Goal: Information Seeking & Learning: Find specific fact

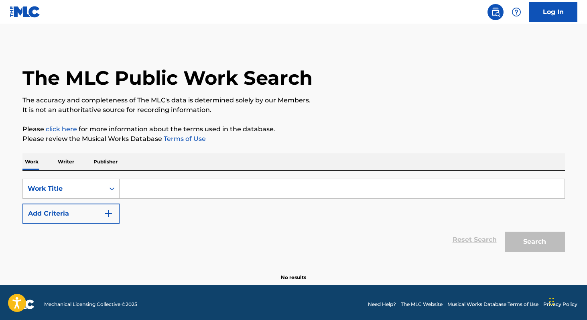
click at [145, 185] on input "Search Form" at bounding box center [342, 188] width 445 height 19
paste input "Segredo e Feitiço"
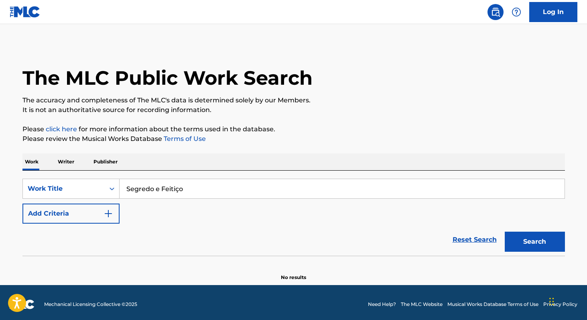
click at [505, 232] on button "Search" at bounding box center [535, 242] width 60 height 20
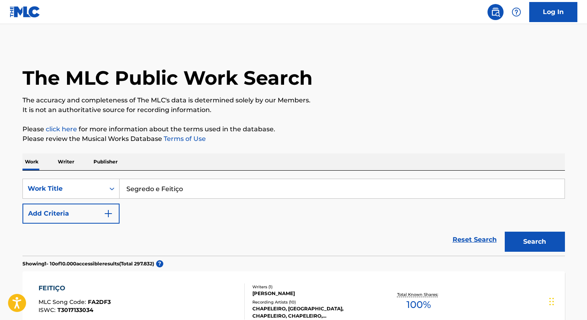
click at [179, 191] on input "Segredo e Feitiço" at bounding box center [342, 188] width 445 height 19
type input "Segredo e Feitico"
click at [514, 249] on button "Search" at bounding box center [535, 242] width 60 height 20
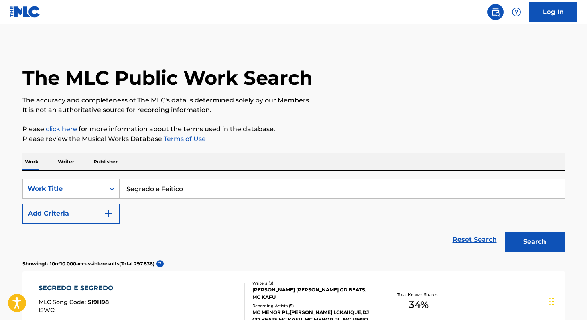
click at [59, 161] on p "Writer" at bounding box center [65, 161] width 21 height 17
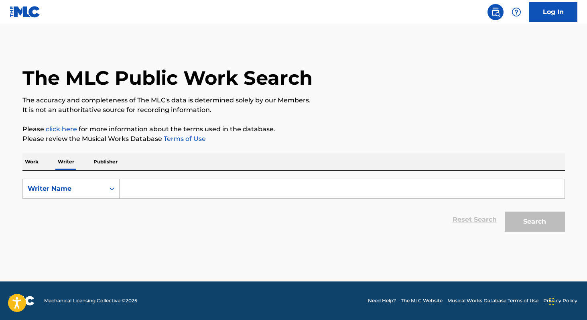
click at [175, 191] on input "Search Form" at bounding box center [342, 188] width 445 height 19
paste input "[PERSON_NAME] [PERSON_NAME]"
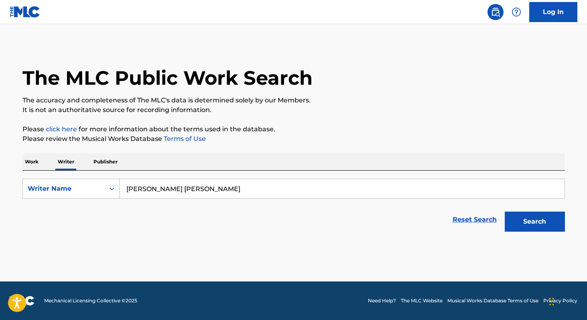
click at [505, 212] on button "Search" at bounding box center [535, 222] width 60 height 20
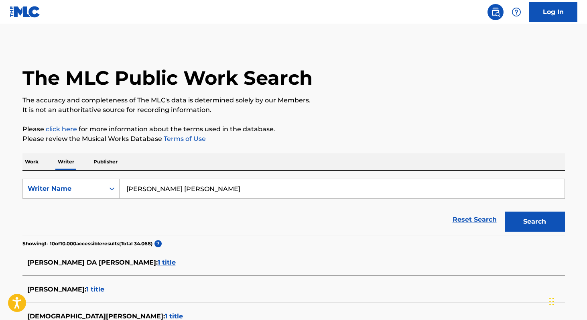
paste input "[PERSON_NAME] [PERSON_NAME]"
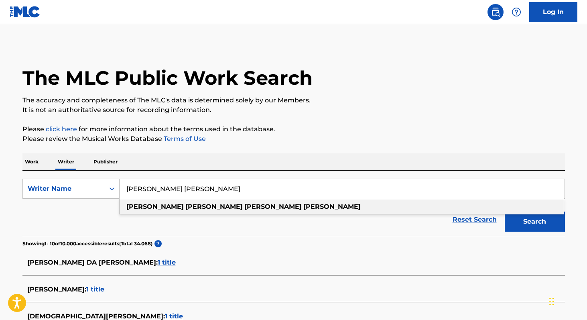
click at [244, 205] on div "[PERSON_NAME] [PERSON_NAME]" at bounding box center [342, 206] width 444 height 14
type input "[PERSON_NAME]"
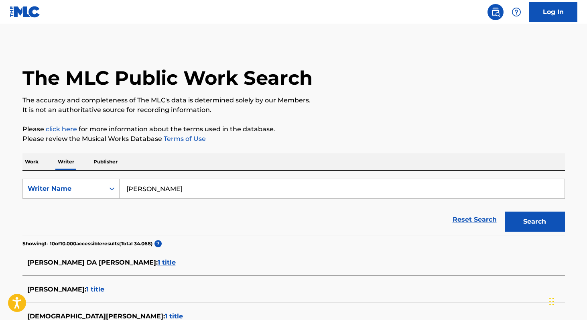
click at [519, 226] on button "Search" at bounding box center [535, 222] width 60 height 20
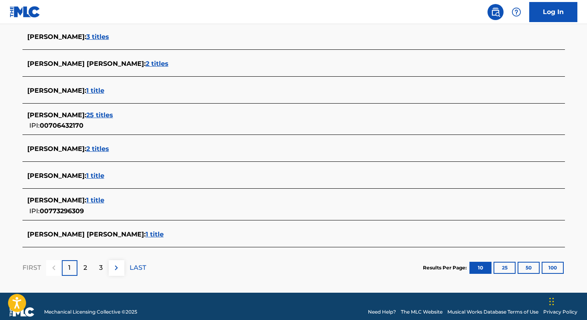
scroll to position [287, 0]
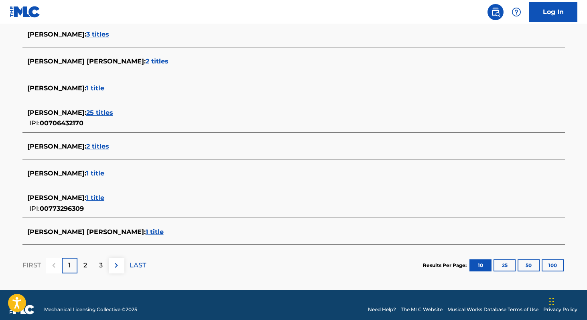
click at [164, 229] on span "1 title" at bounding box center [155, 232] width 18 height 8
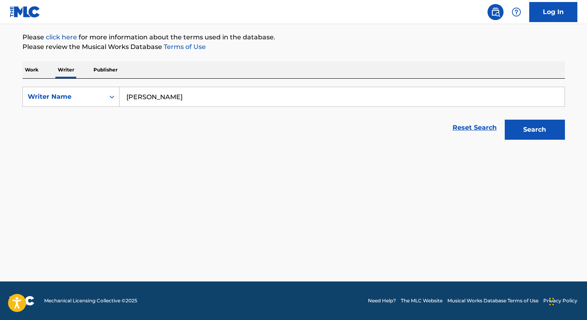
scroll to position [92, 0]
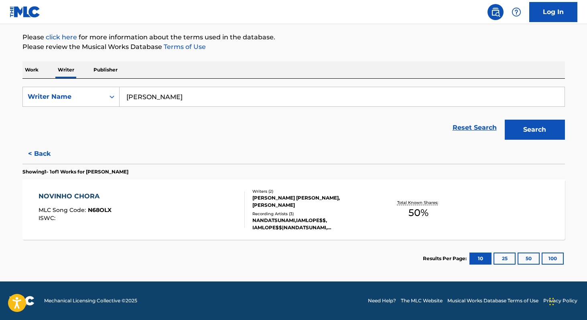
click at [415, 216] on span "50 %" at bounding box center [419, 212] width 20 height 14
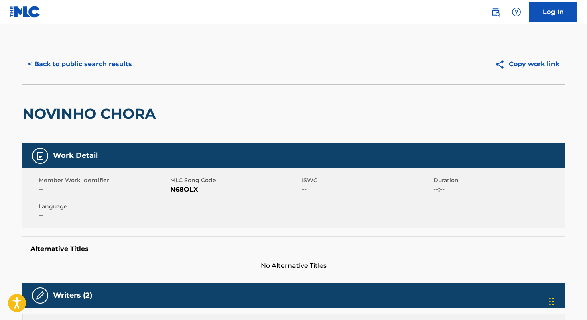
click at [111, 60] on button "< Back to public search results" at bounding box center [79, 64] width 115 height 20
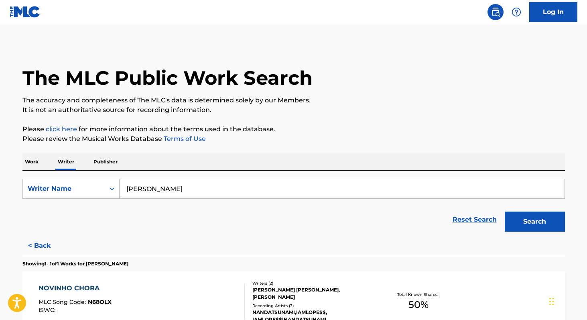
click at [239, 189] on input "[PERSON_NAME]" at bounding box center [342, 188] width 445 height 19
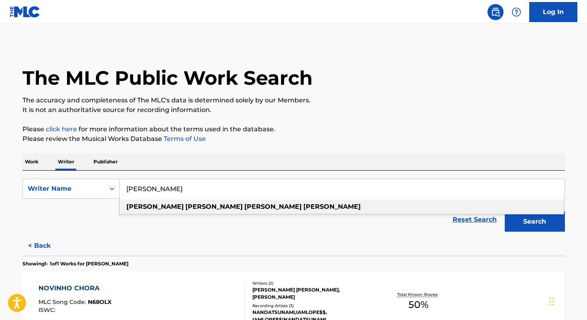
paste input "[PERSON_NAME] [PERSON_NAME]"
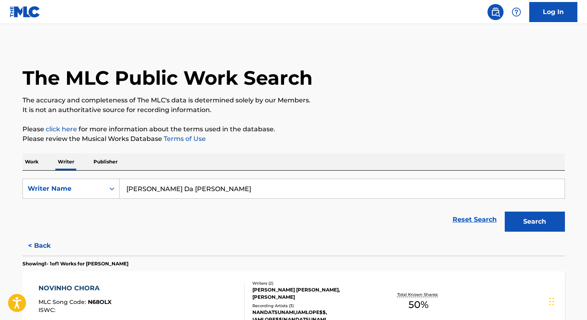
click at [505, 212] on button "Search" at bounding box center [535, 222] width 60 height 20
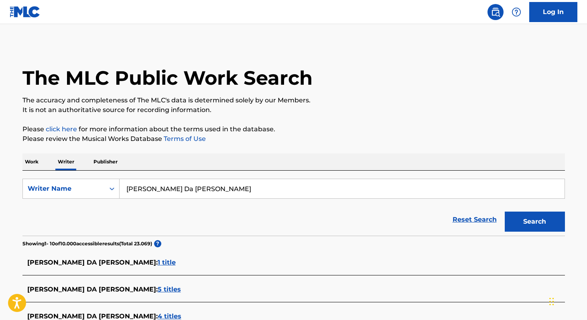
click at [252, 183] on input "[PERSON_NAME] Da [PERSON_NAME]" at bounding box center [342, 188] width 445 height 19
click at [252, 187] on input "[PERSON_NAME] Da [PERSON_NAME]" at bounding box center [342, 188] width 445 height 19
paste input "[PERSON_NAME]"
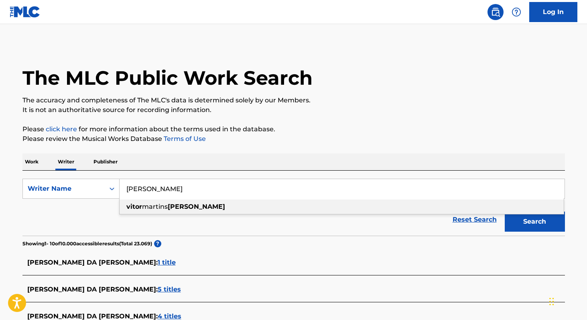
click at [152, 207] on span "martins" at bounding box center [155, 207] width 26 height 8
type input "[PERSON_NAME]"
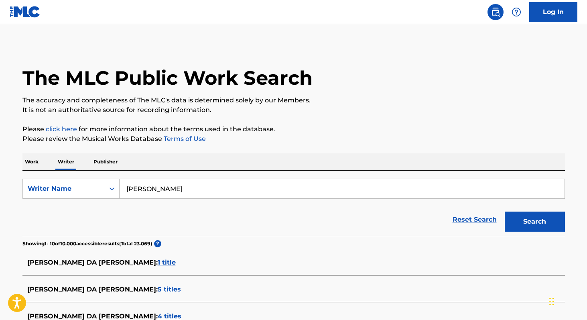
click at [537, 222] on button "Search" at bounding box center [535, 222] width 60 height 20
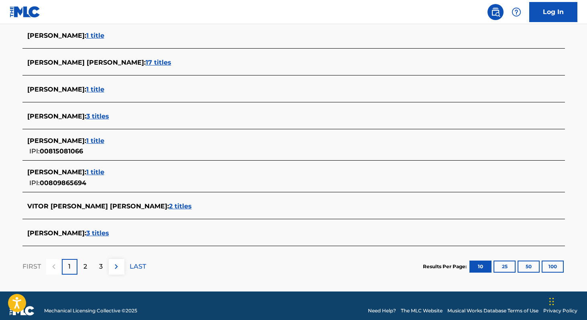
scroll to position [289, 0]
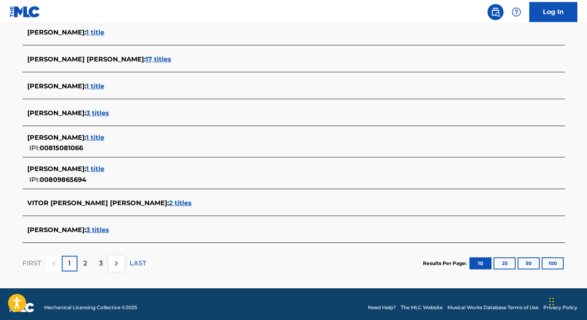
click at [104, 138] on span "1 title" at bounding box center [95, 138] width 18 height 8
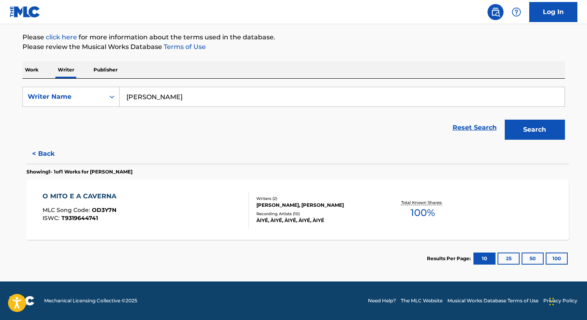
scroll to position [92, 0]
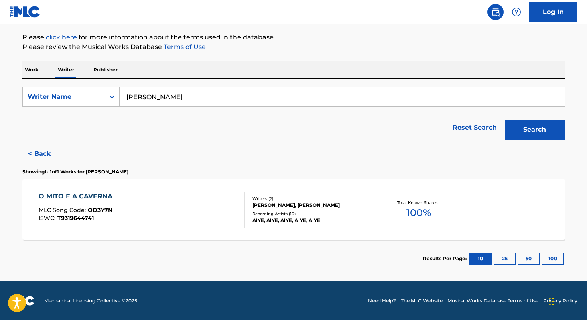
click at [416, 220] on div "Total Known Shares: 100 %" at bounding box center [419, 209] width 90 height 24
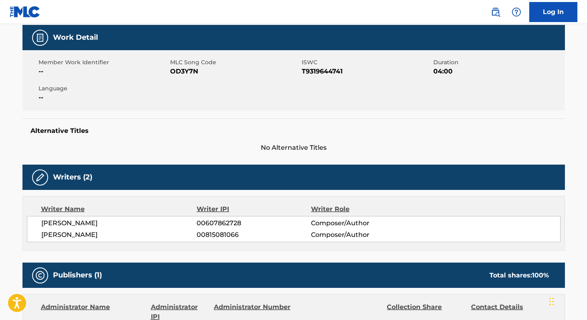
scroll to position [118, 0]
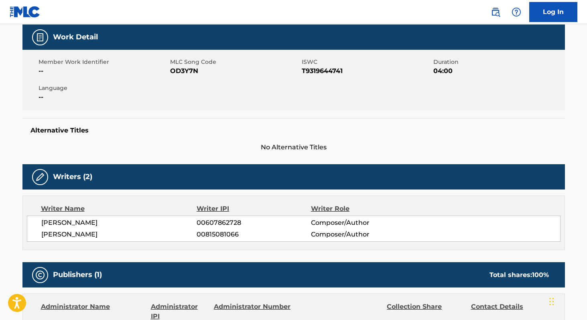
click at [207, 233] on span "00815081066" at bounding box center [254, 235] width 114 height 10
copy span "00815081066"
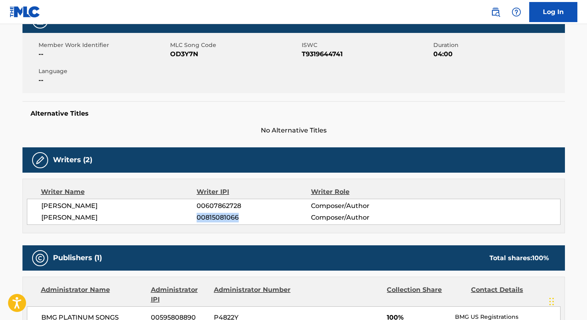
scroll to position [132, 0]
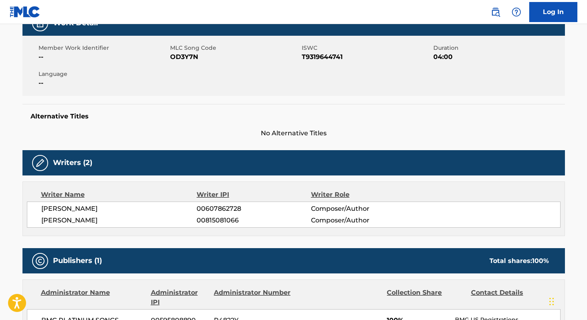
click at [179, 59] on span "OD3Y7N" at bounding box center [235, 57] width 130 height 10
copy span "OD3Y7N"
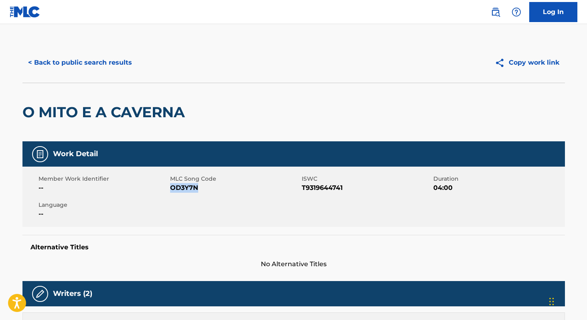
scroll to position [0, 0]
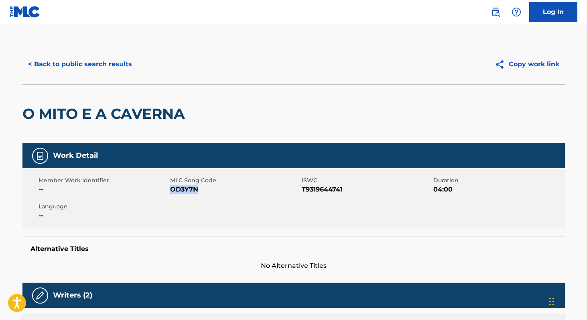
click at [67, 61] on button "< Back to public search results" at bounding box center [79, 64] width 115 height 20
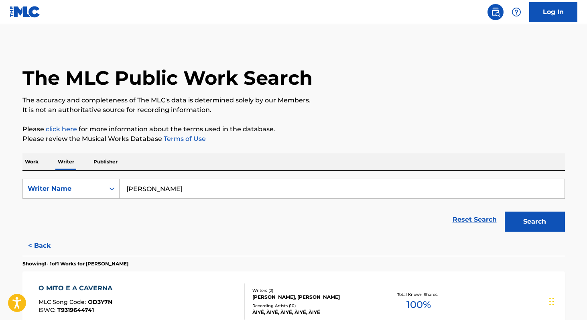
click at [201, 193] on input "[PERSON_NAME]" at bounding box center [342, 188] width 445 height 19
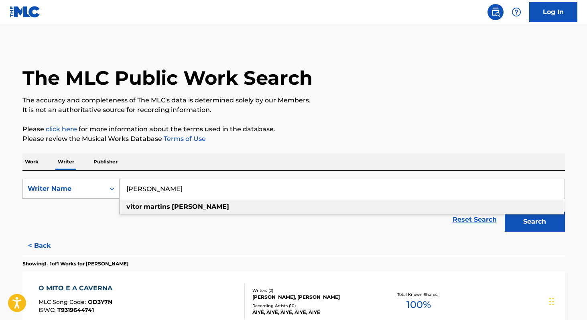
paste input "[PERSON_NAME]"
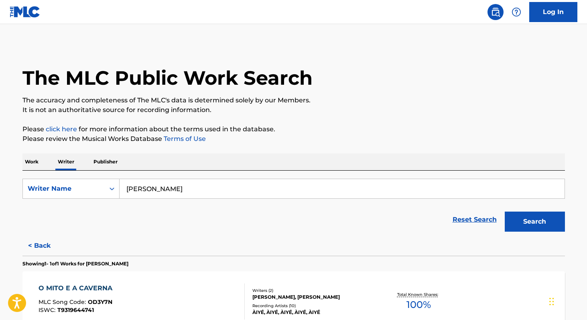
type input "[PERSON_NAME]"
click at [505, 212] on button "Search" at bounding box center [535, 222] width 60 height 20
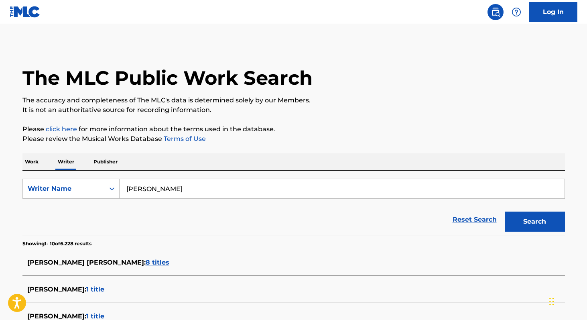
click at [28, 158] on p "Work" at bounding box center [31, 161] width 18 height 17
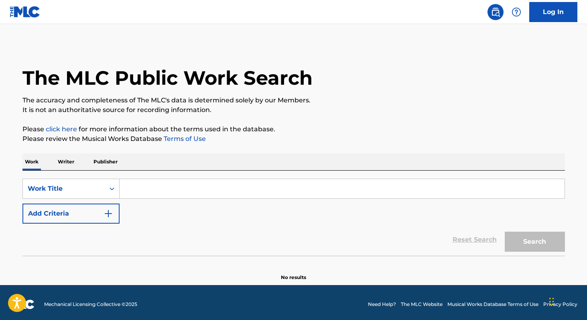
click at [147, 192] on input "Search Form" at bounding box center [342, 188] width 445 height 19
paste input "Batendo Água"
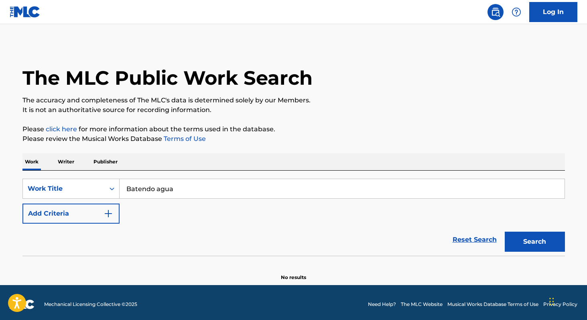
type input "Batendo agua"
click at [505, 232] on button "Search" at bounding box center [535, 242] width 60 height 20
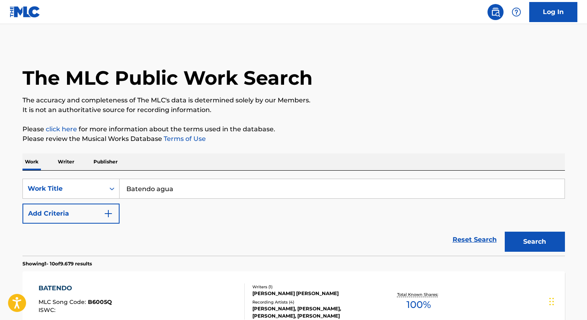
click at [62, 159] on p "Writer" at bounding box center [65, 161] width 21 height 17
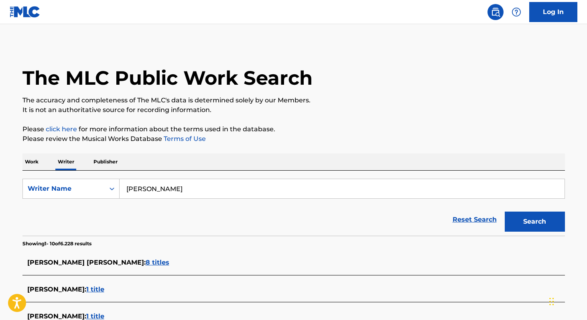
click at [193, 193] on input "[PERSON_NAME]" at bounding box center [342, 188] width 445 height 19
paste input "[PERSON_NAME]"
type input "[PERSON_NAME]"
click at [30, 157] on p "Work" at bounding box center [31, 161] width 18 height 17
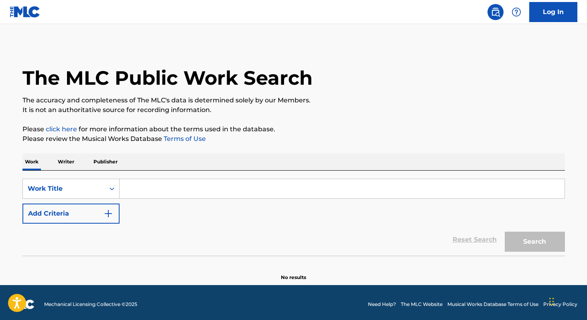
click at [95, 210] on button "Add Criteria" at bounding box center [70, 213] width 97 height 20
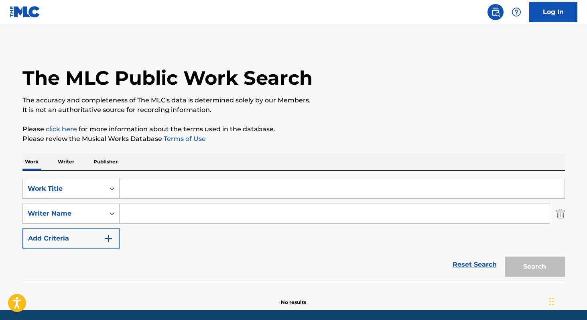
click at [141, 195] on input "Search Form" at bounding box center [342, 188] width 445 height 19
paste input "Jetski"
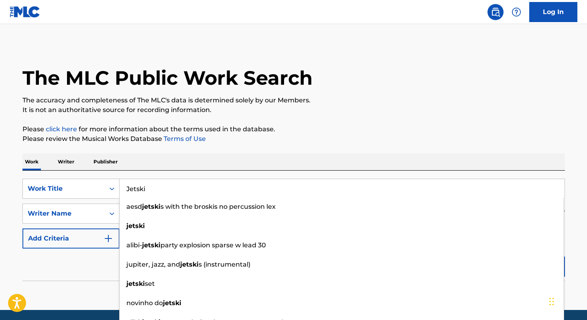
type input "Jetski"
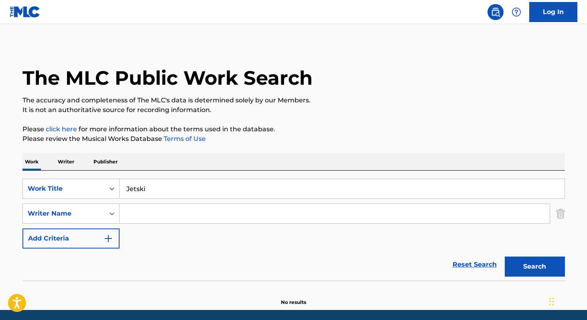
click at [158, 168] on div "Work Writer Publisher" at bounding box center [293, 161] width 543 height 17
click at [158, 217] on input "Search Form" at bounding box center [335, 213] width 430 height 19
click at [505, 256] on button "Search" at bounding box center [535, 266] width 60 height 20
paste input "[PERSON_NAME] [PERSON_NAME]"
type input "[PERSON_NAME] [PERSON_NAME]"
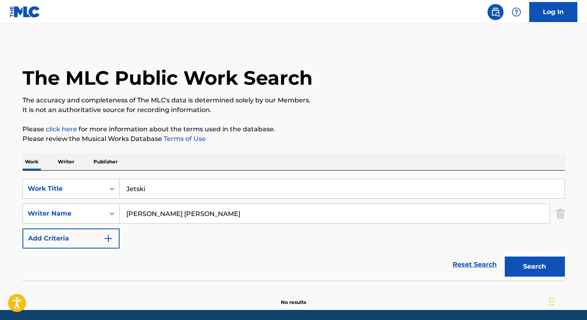
click at [505, 256] on button "Search" at bounding box center [535, 266] width 60 height 20
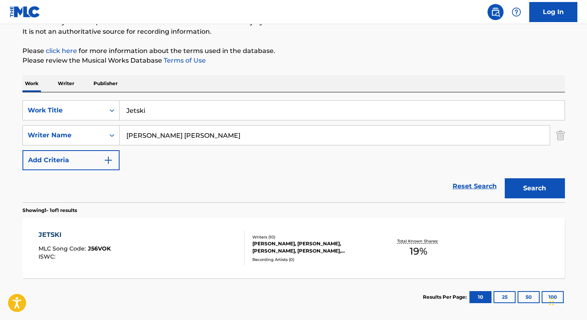
scroll to position [117, 0]
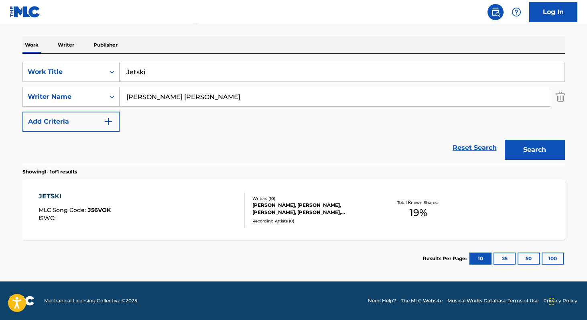
click at [417, 217] on span "19 %" at bounding box center [419, 212] width 18 height 14
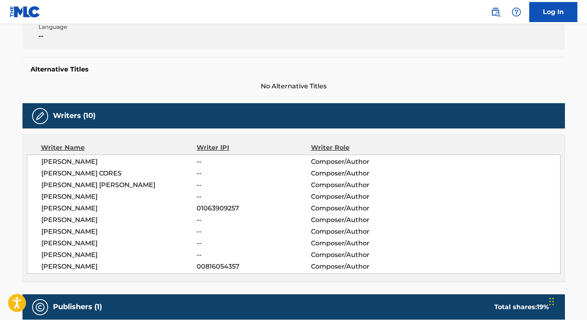
scroll to position [184, 0]
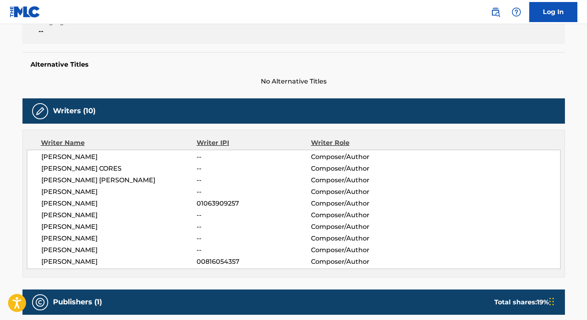
click at [55, 156] on span "[PERSON_NAME]" at bounding box center [119, 157] width 156 height 10
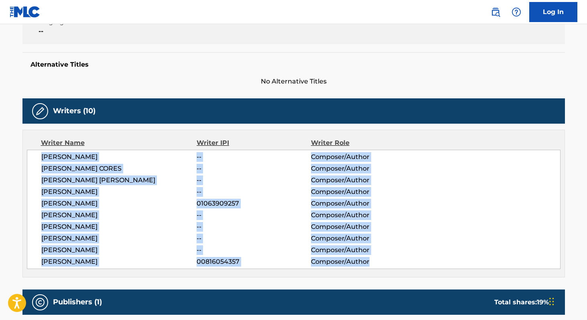
copy div "[PERSON_NAME] -- Composer/Author [PERSON_NAME] -- Composer/Author [PERSON_NAME]…"
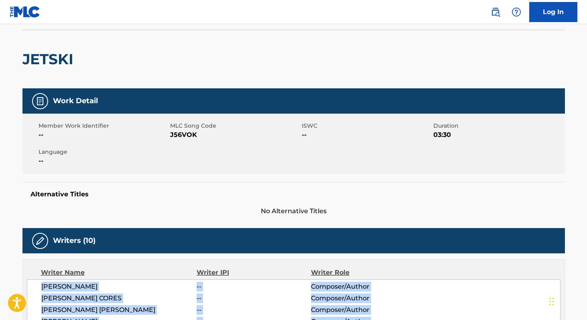
scroll to position [42, 0]
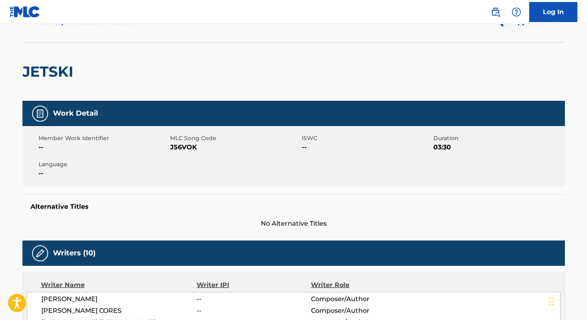
click at [179, 144] on span "J56VOK" at bounding box center [235, 147] width 130 height 10
copy span "J56VOK"
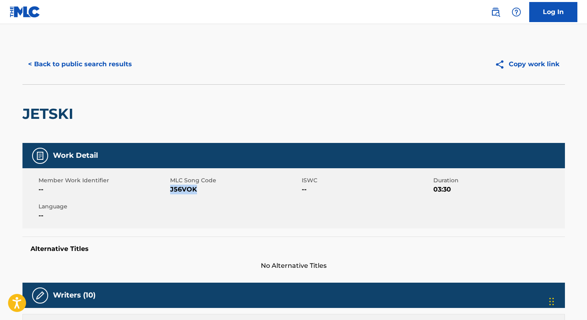
click at [98, 62] on button "< Back to public search results" at bounding box center [79, 64] width 115 height 20
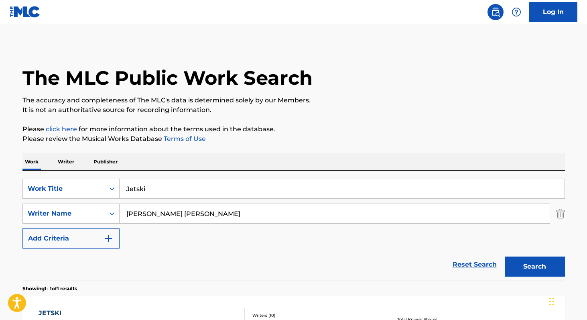
scroll to position [71, 0]
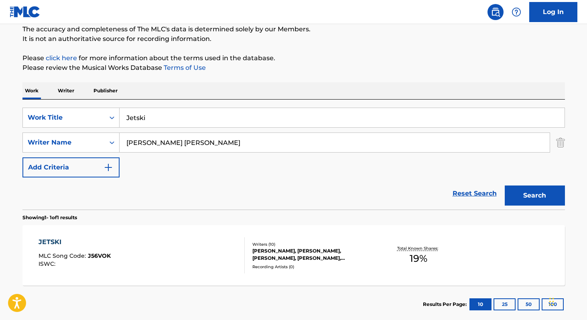
click at [563, 144] on img "Search Form" at bounding box center [560, 142] width 9 height 20
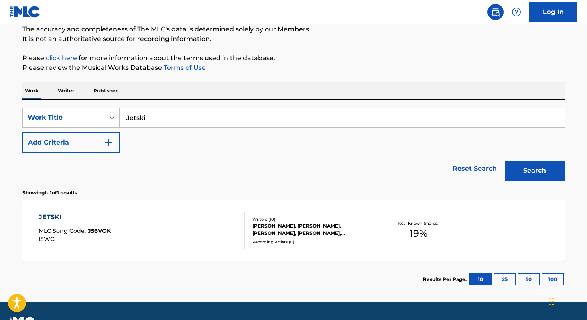
click at [251, 116] on input "Jetski" at bounding box center [342, 117] width 445 height 19
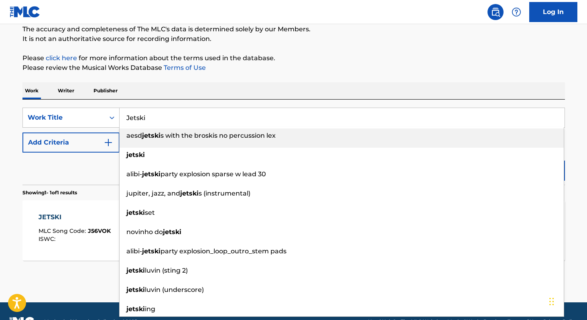
paste input "VIDA LUJOSA"
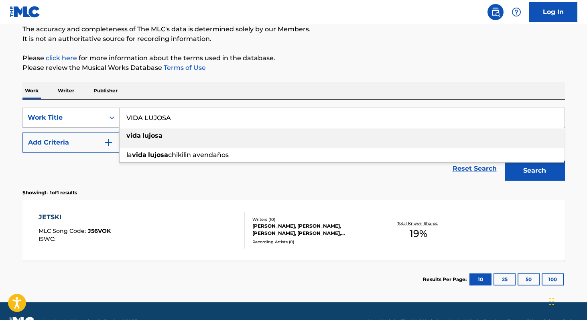
click at [134, 136] on strong "vida" at bounding box center [133, 136] width 14 height 8
type input "vida lujosa"
click at [530, 173] on button "Search" at bounding box center [535, 171] width 60 height 20
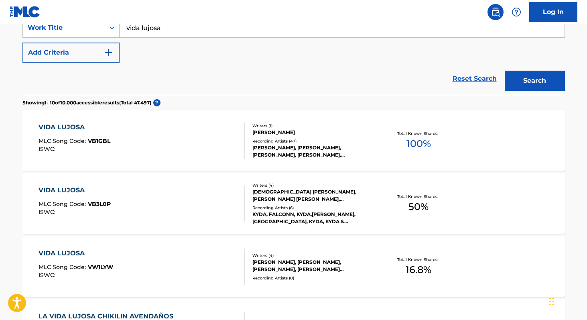
scroll to position [163, 0]
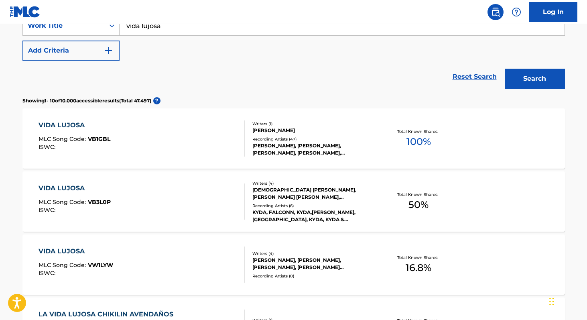
click at [415, 269] on span "16.8 %" at bounding box center [419, 267] width 26 height 14
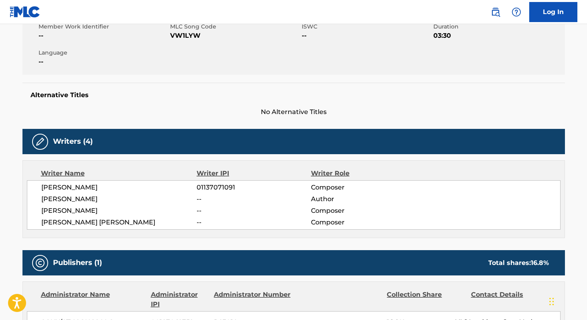
scroll to position [155, 0]
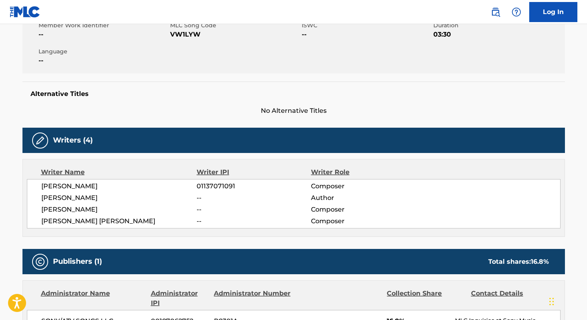
click at [211, 185] on span "01137071091" at bounding box center [254, 186] width 114 height 10
copy span "01137071091"
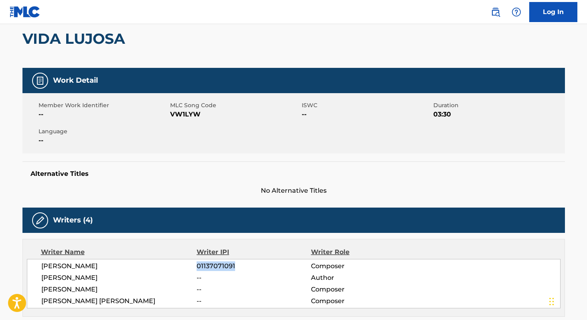
scroll to position [47, 0]
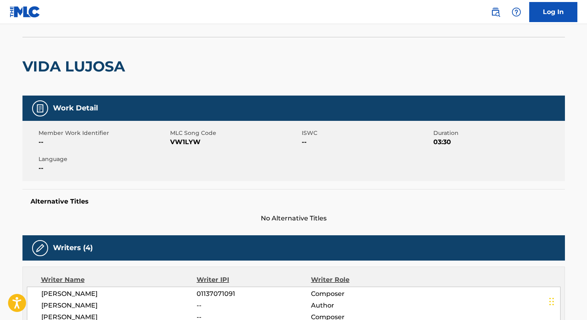
click at [182, 145] on span "VW1LYW" at bounding box center [235, 142] width 130 height 10
copy span "VW1LYW"
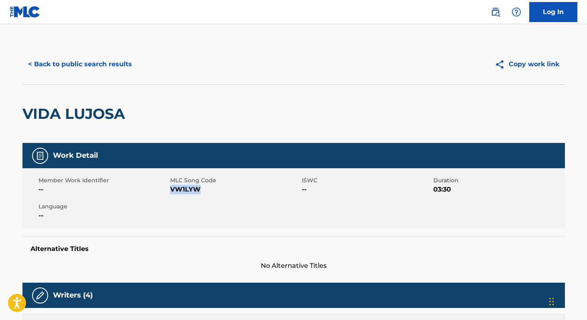
click at [68, 63] on button "< Back to public search results" at bounding box center [79, 64] width 115 height 20
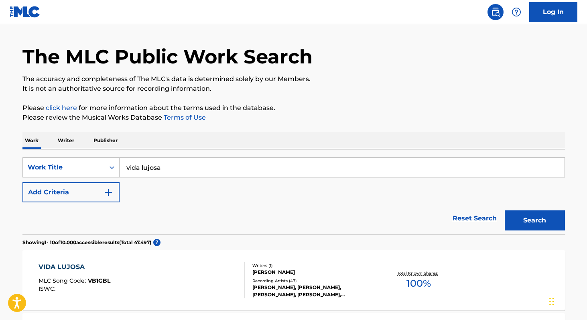
scroll to position [10, 0]
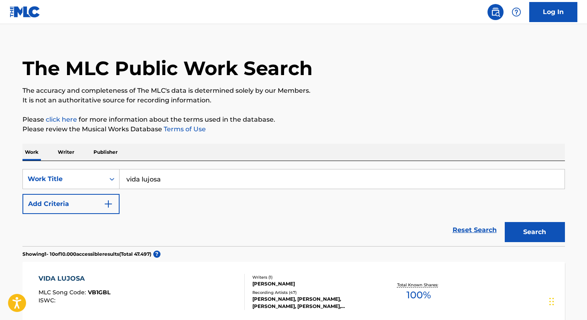
click at [256, 176] on input "vida lujosa" at bounding box center [342, 178] width 445 height 19
paste input "Entre Comillas"
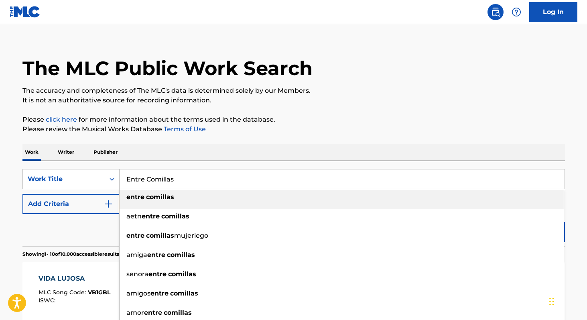
click at [158, 195] on strong "comillas" at bounding box center [160, 197] width 28 height 8
type input "entre comillas"
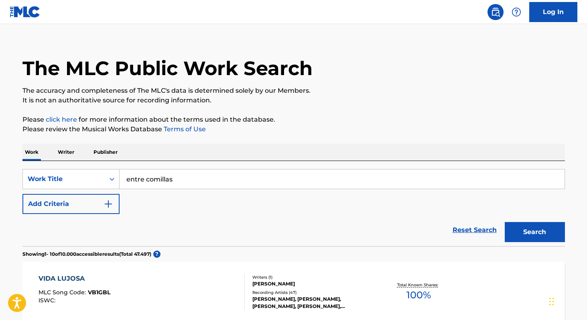
click at [530, 239] on button "Search" at bounding box center [535, 232] width 60 height 20
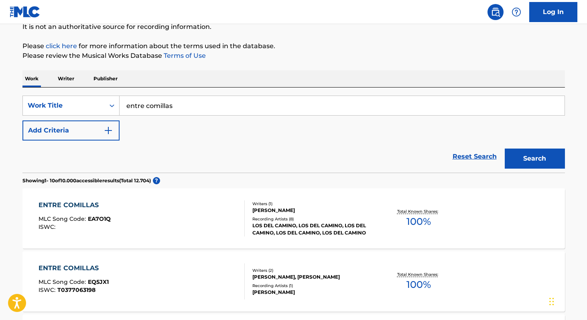
scroll to position [0, 0]
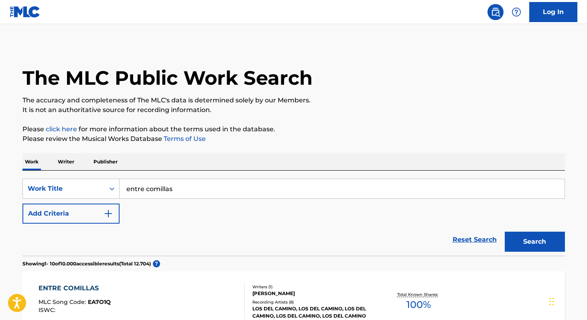
click at [98, 217] on button "Add Criteria" at bounding box center [70, 213] width 97 height 20
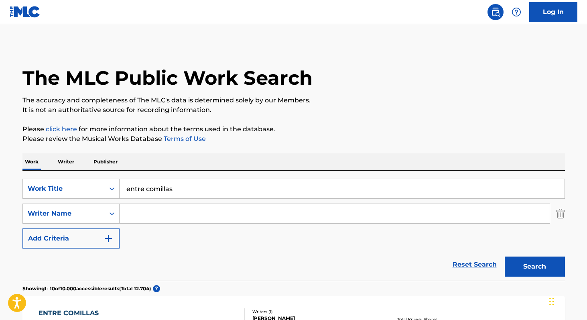
click at [155, 212] on input "Search Form" at bounding box center [335, 213] width 430 height 19
click at [505, 256] on button "Search" at bounding box center [535, 266] width 60 height 20
click at [211, 218] on input "rios" at bounding box center [335, 213] width 430 height 19
paste input "[PERSON_NAME]"
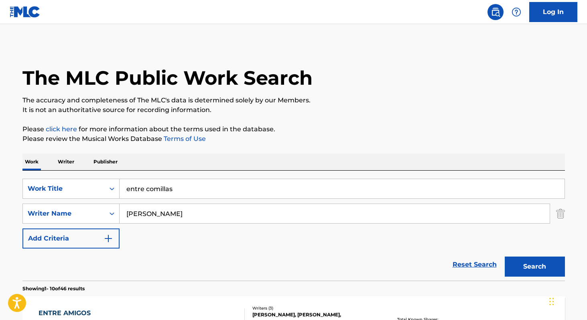
type input "[PERSON_NAME]"
click at [505, 256] on button "Search" at bounding box center [535, 266] width 60 height 20
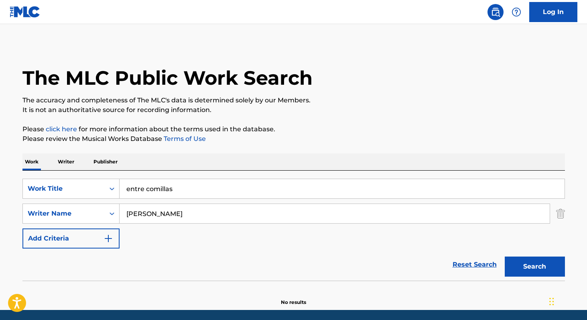
click at [76, 164] on div "Work Writer Publisher" at bounding box center [293, 161] width 543 height 17
click at [73, 164] on p "Writer" at bounding box center [65, 161] width 21 height 17
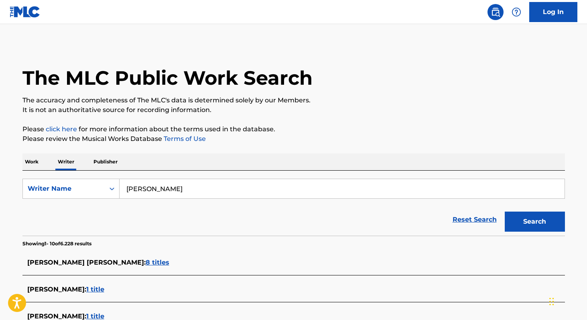
click at [181, 190] on input "[PERSON_NAME]" at bounding box center [342, 188] width 445 height 19
paste input "[PERSON_NAME]"
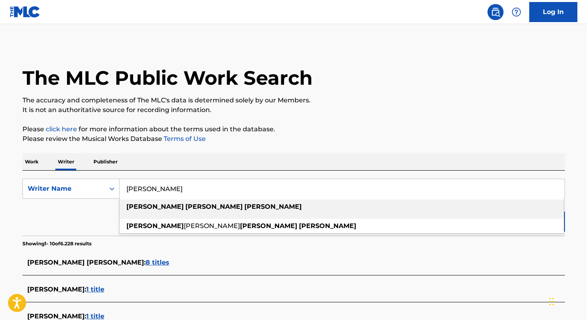
click at [243, 207] on span "Search Form" at bounding box center [244, 207] width 2 height 8
type input "[PERSON_NAME]"
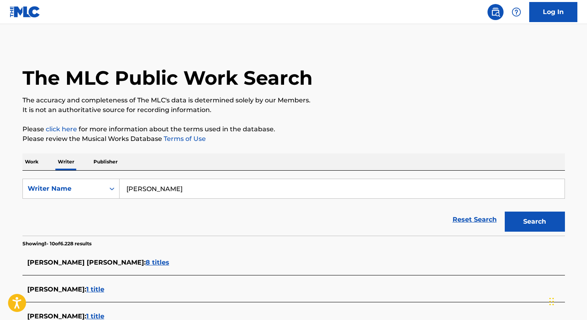
click at [541, 218] on button "Search" at bounding box center [535, 222] width 60 height 20
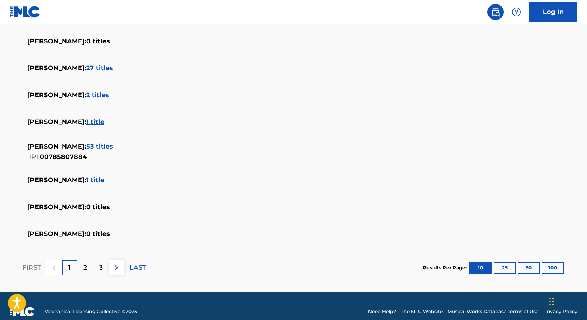
scroll to position [283, 0]
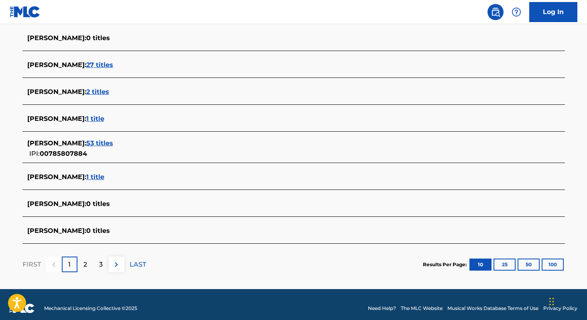
click at [113, 142] on span "53 titles" at bounding box center [99, 143] width 27 height 8
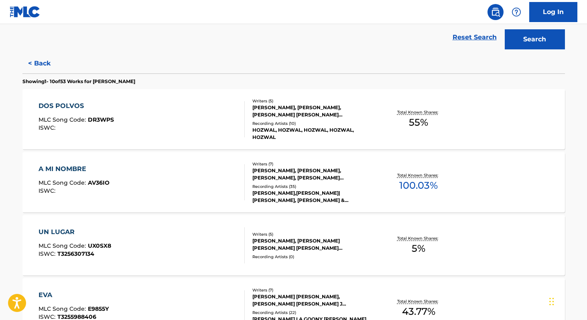
scroll to position [191, 0]
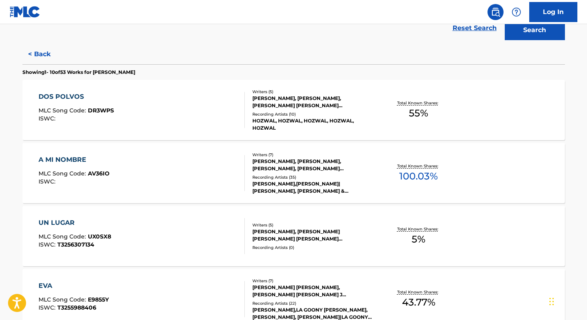
click at [418, 173] on span "100.03 %" at bounding box center [418, 176] width 39 height 14
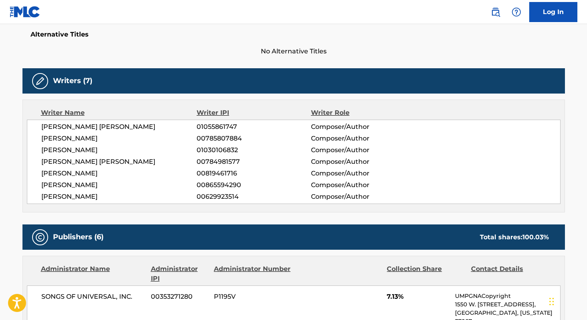
scroll to position [216, 0]
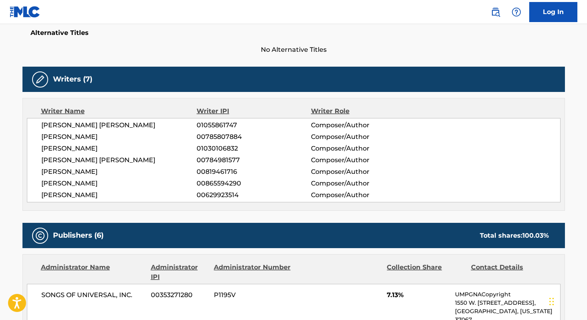
click at [209, 196] on span "00629923514" at bounding box center [254, 195] width 114 height 10
copy span "00629923514"
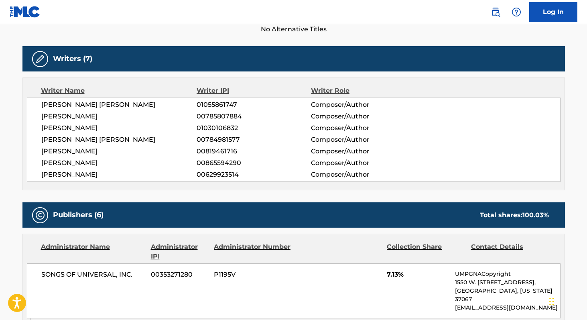
click at [217, 117] on span "00785807884" at bounding box center [254, 117] width 114 height 10
copy span "00785807884"
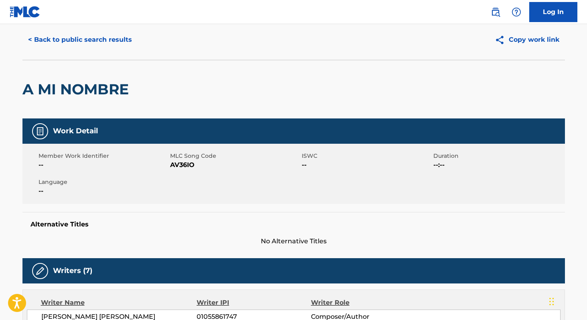
scroll to position [0, 0]
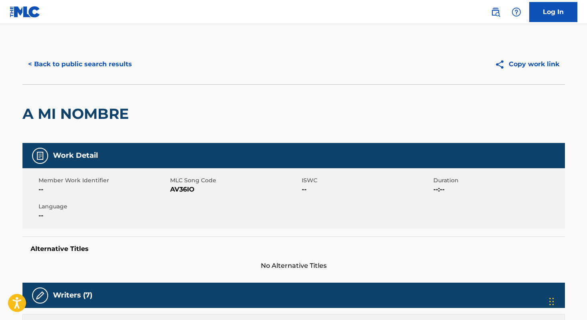
click at [185, 191] on span "AV36IO" at bounding box center [235, 190] width 130 height 10
copy span "AV36IO"
click at [106, 58] on button "< Back to public search results" at bounding box center [79, 64] width 115 height 20
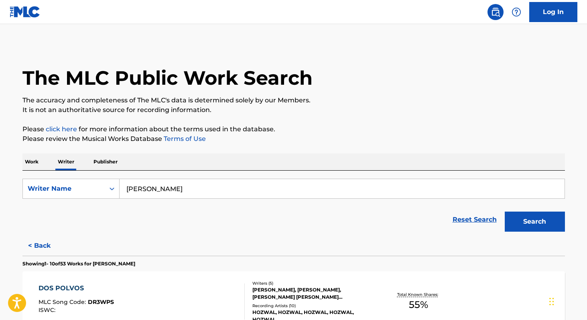
click at [255, 190] on input "[PERSON_NAME]" at bounding box center [342, 188] width 445 height 19
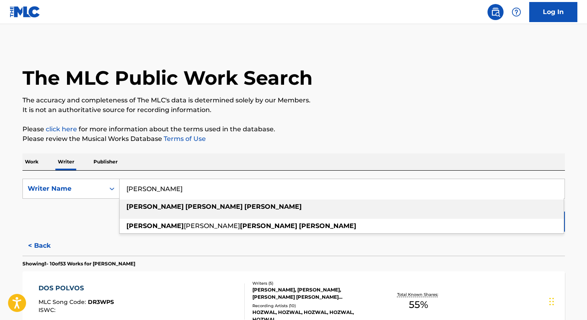
paste input "[PERSON_NAME]"
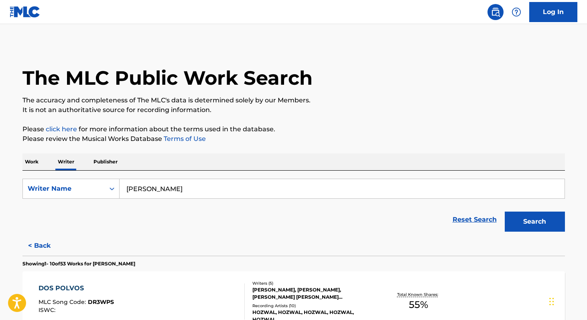
type input "[PERSON_NAME]"
click at [505, 212] on button "Search" at bounding box center [535, 222] width 60 height 20
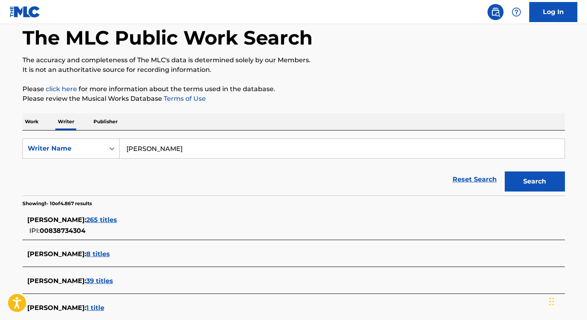
scroll to position [47, 0]
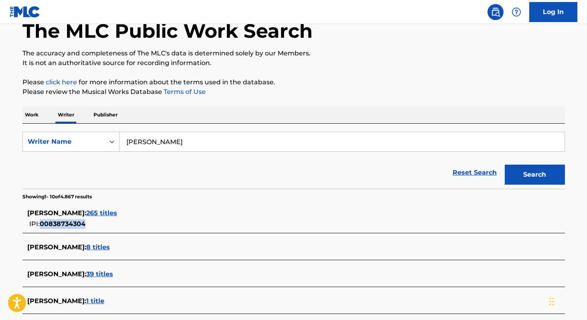
copy span "00838734304"
click at [117, 210] on span "265 titles" at bounding box center [101, 213] width 31 height 8
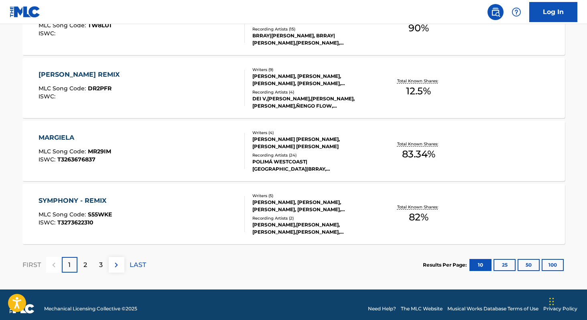
scroll to position [663, 0]
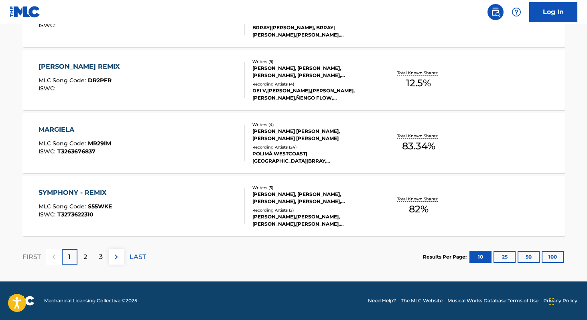
click at [559, 258] on button "100" at bounding box center [553, 257] width 22 height 12
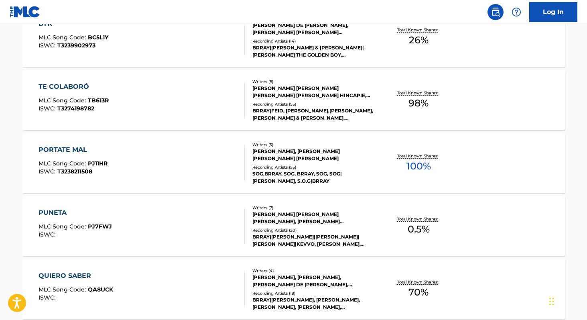
scroll to position [1523, 0]
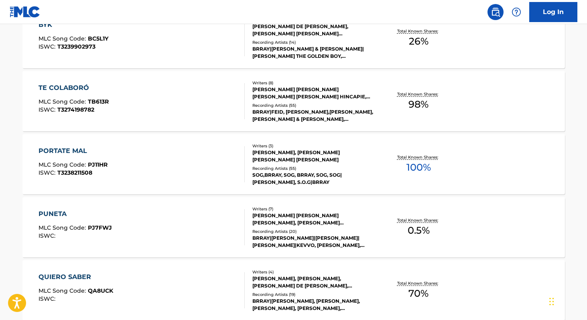
click at [408, 170] on span "100 %" at bounding box center [419, 167] width 24 height 14
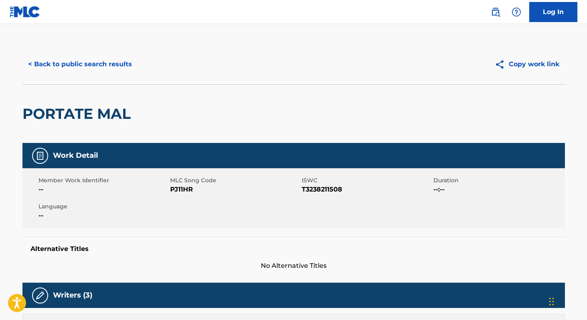
click at [103, 72] on button "< Back to public search results" at bounding box center [79, 64] width 115 height 20
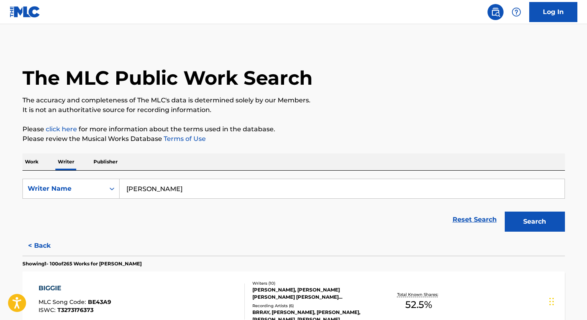
click at [232, 180] on input "[PERSON_NAME]" at bounding box center [342, 188] width 445 height 19
click at [232, 184] on input "[PERSON_NAME]" at bounding box center [342, 188] width 445 height 19
click at [233, 188] on input "[PERSON_NAME]" at bounding box center [342, 188] width 445 height 19
paste input "[PERSON_NAME]"
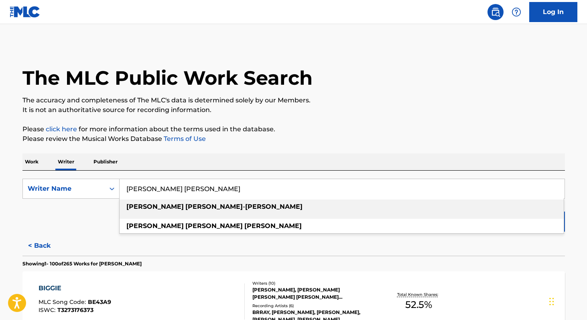
click at [245, 207] on strong "[PERSON_NAME]" at bounding box center [273, 207] width 57 height 8
type input "[PERSON_NAME]"
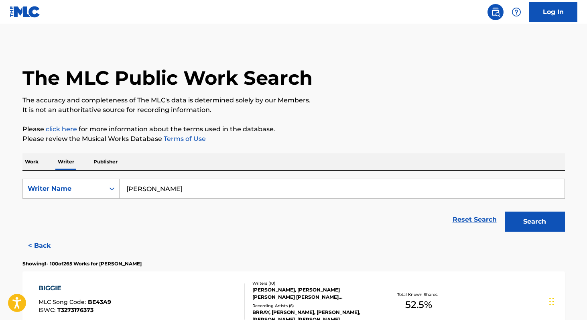
click at [538, 227] on button "Search" at bounding box center [535, 222] width 60 height 20
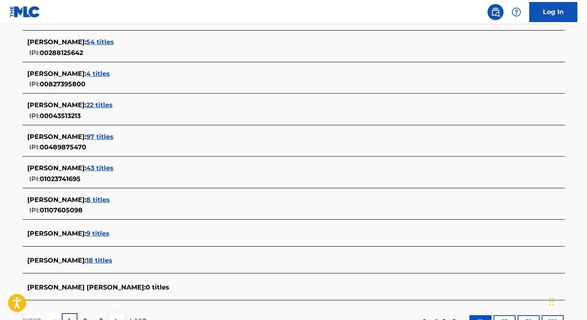
scroll to position [246, 0]
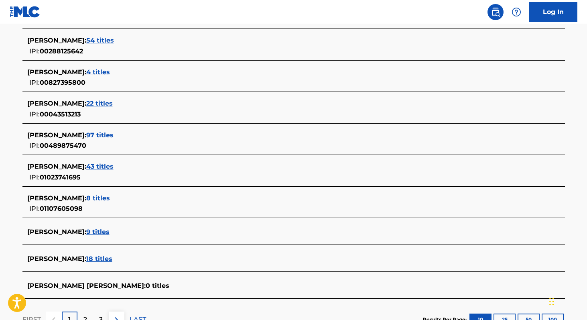
click at [114, 168] on span "43 titles" at bounding box center [99, 167] width 27 height 8
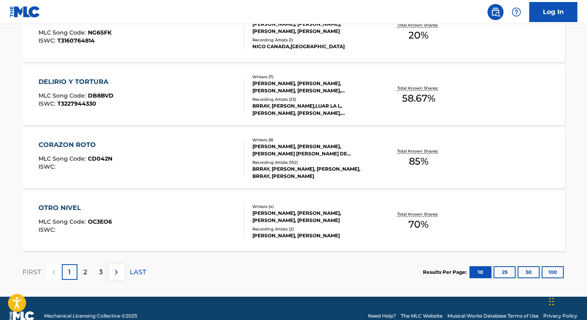
scroll to position [663, 0]
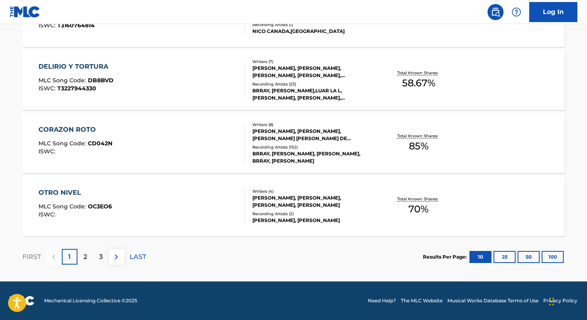
click at [560, 257] on button "100" at bounding box center [553, 257] width 22 height 12
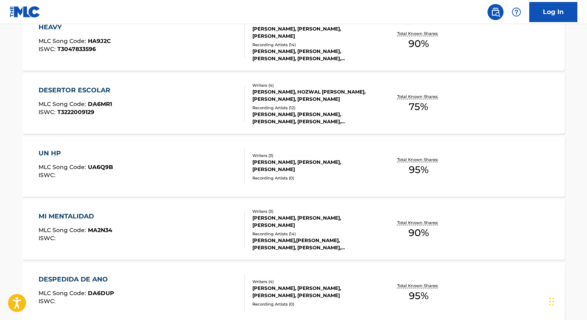
scroll to position [1837, 0]
click at [409, 167] on span "95 %" at bounding box center [419, 169] width 20 height 14
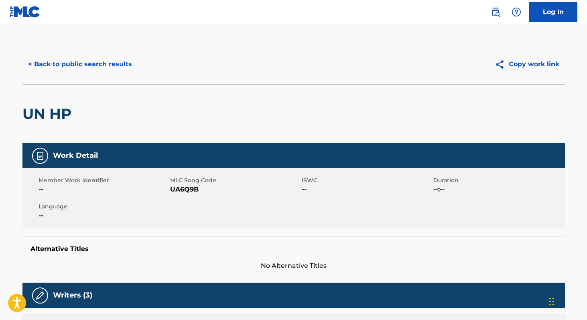
click at [116, 64] on button "< Back to public search results" at bounding box center [79, 64] width 115 height 20
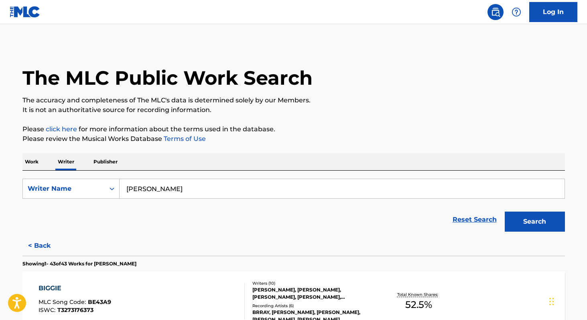
click at [222, 186] on input "[PERSON_NAME]" at bounding box center [342, 188] width 445 height 19
paste input "[PERSON_NAME] [PERSON_NAME]"
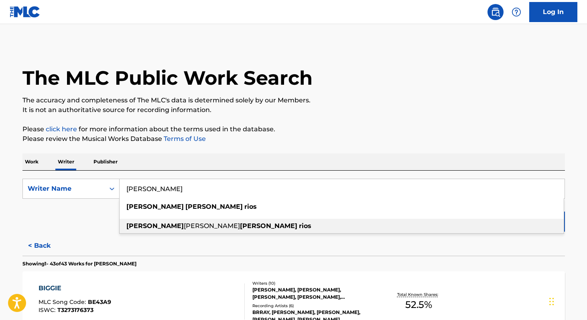
click at [240, 228] on strong "[PERSON_NAME]" at bounding box center [268, 226] width 57 height 8
type input "[PERSON_NAME]"
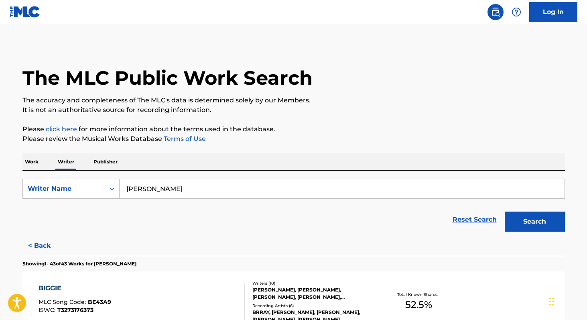
click at [545, 228] on button "Search" at bounding box center [535, 222] width 60 height 20
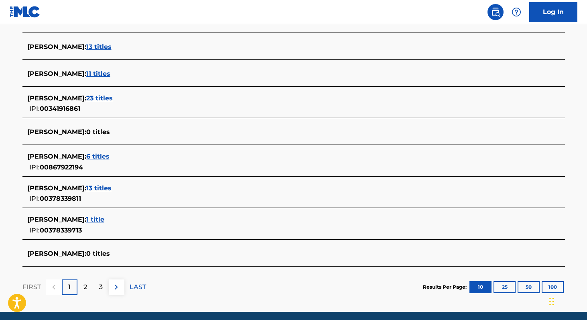
scroll to position [275, 0]
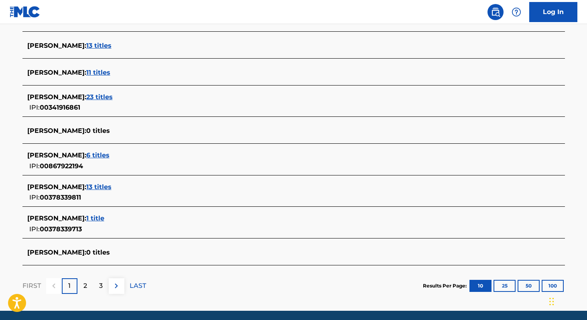
click at [112, 189] on span "13 titles" at bounding box center [98, 187] width 25 height 8
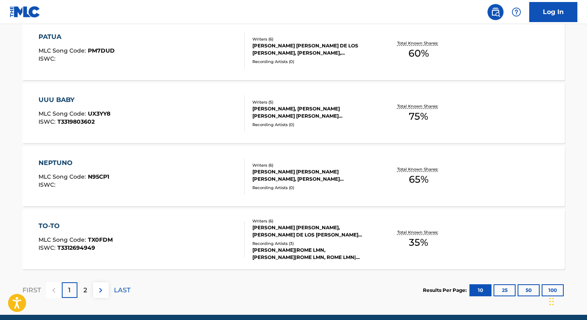
scroll to position [663, 0]
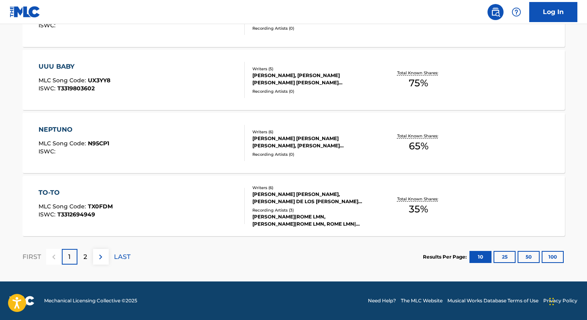
click at [549, 255] on button "100" at bounding box center [553, 257] width 22 height 12
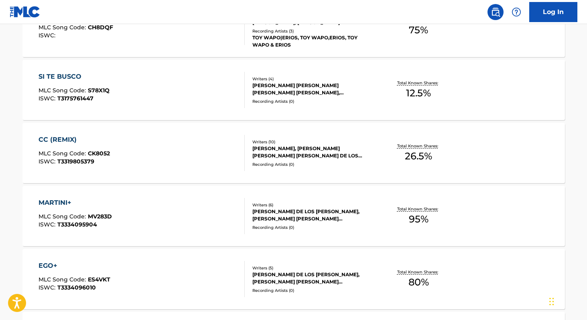
scroll to position [273, 0]
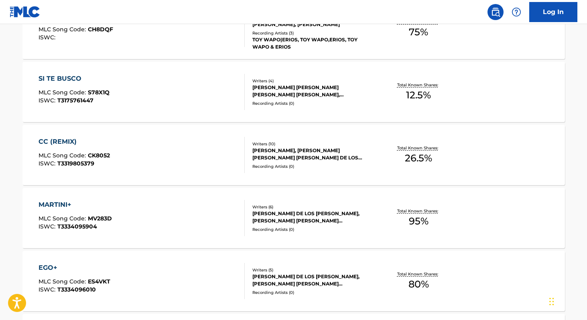
click at [415, 217] on span "95 %" at bounding box center [419, 221] width 20 height 14
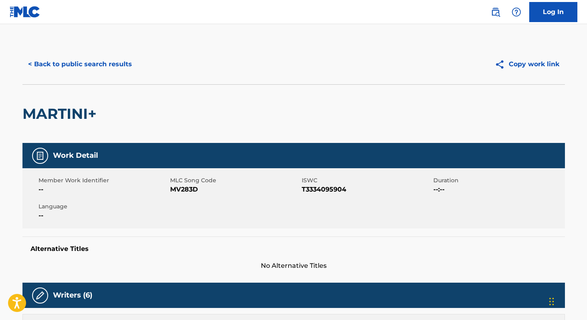
click at [71, 62] on button "< Back to public search results" at bounding box center [79, 64] width 115 height 20
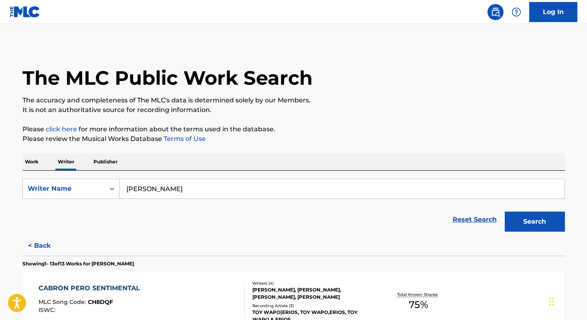
click at [32, 159] on p "Work" at bounding box center [31, 161] width 18 height 17
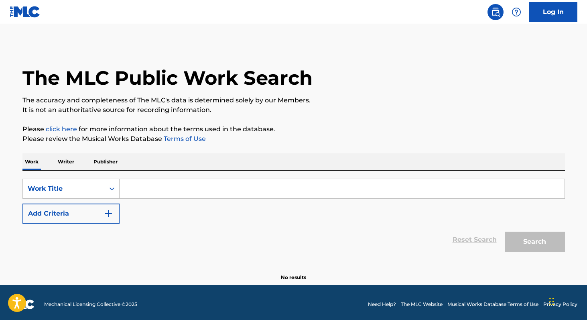
click at [144, 195] on input "Search Form" at bounding box center [342, 188] width 445 height 19
paste input "Donde Están las Atrevidas ([PERSON_NAME]"
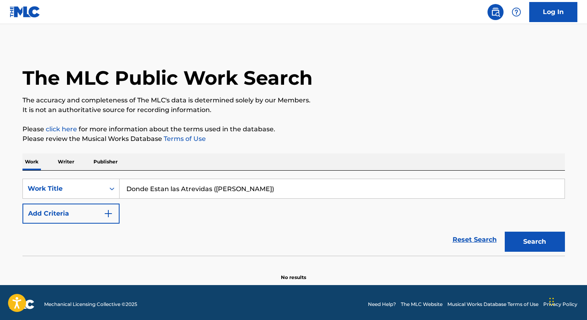
type input "Donde Estan las Atrevidas ([PERSON_NAME])"
click at [505, 232] on button "Search" at bounding box center [535, 242] width 60 height 20
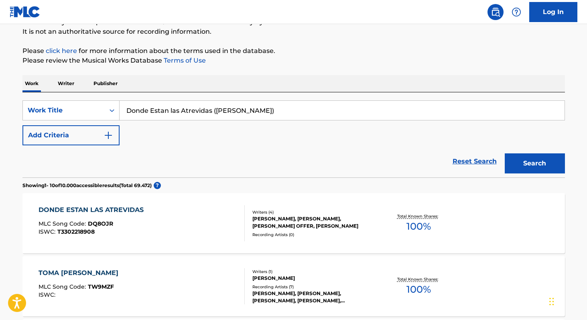
scroll to position [77, 0]
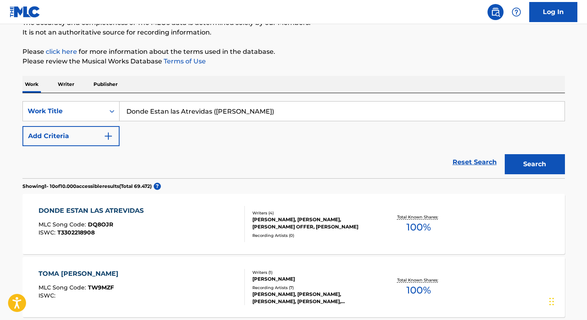
click at [413, 232] on span "100 %" at bounding box center [419, 227] width 24 height 14
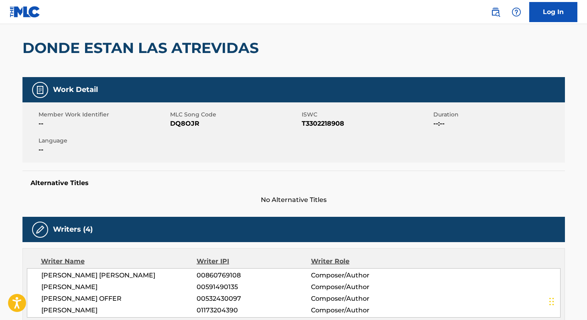
scroll to position [70, 0]
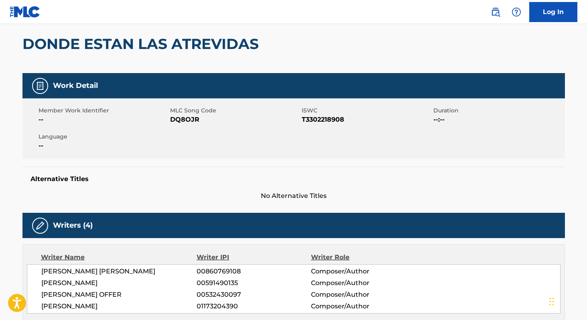
click at [63, 43] on h2 "DONDE ESTAN LAS ATREVIDAS" at bounding box center [142, 44] width 240 height 18
click at [63, 44] on h2 "DONDE ESTAN LAS ATREVIDAS" at bounding box center [142, 44] width 240 height 18
click at [63, 43] on h2 "DONDE ESTAN LAS ATREVIDAS" at bounding box center [142, 44] width 240 height 18
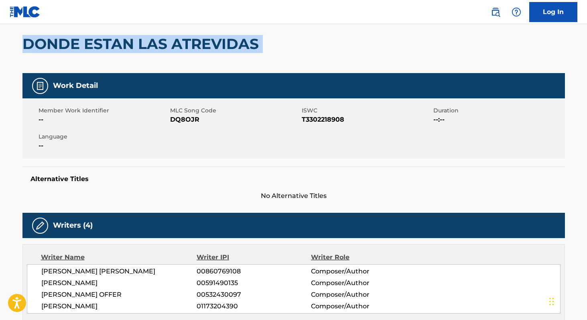
click at [63, 43] on h2 "DONDE ESTAN LAS ATREVIDAS" at bounding box center [142, 44] width 240 height 18
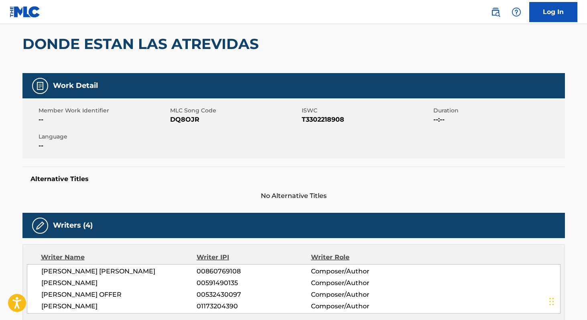
click at [317, 117] on span "T3302218908" at bounding box center [367, 120] width 130 height 10
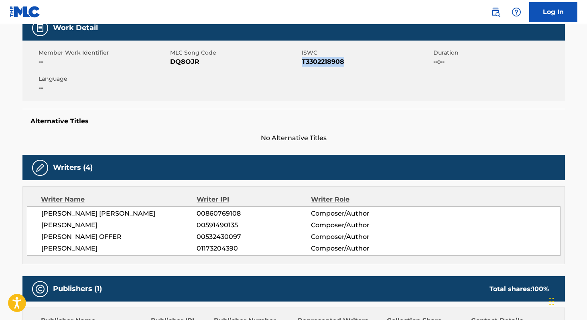
scroll to position [122, 0]
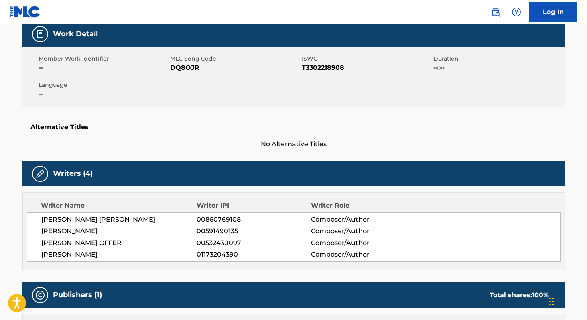
click at [182, 66] on span "DQ8OJR" at bounding box center [235, 68] width 130 height 10
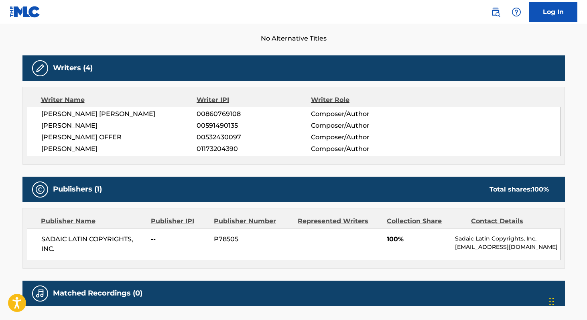
scroll to position [235, 0]
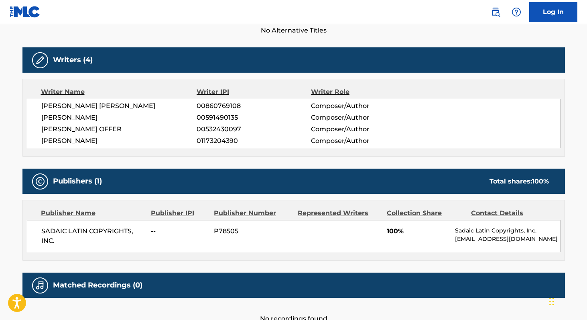
click at [44, 231] on span "SADAIC LATIN COPYRIGHTS, INC." at bounding box center [93, 235] width 104 height 19
click at [57, 105] on span "[PERSON_NAME] [PERSON_NAME]" at bounding box center [119, 106] width 156 height 10
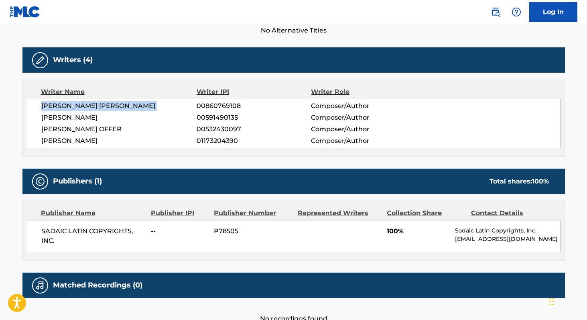
click at [57, 105] on span "[PERSON_NAME] [PERSON_NAME]" at bounding box center [119, 106] width 156 height 10
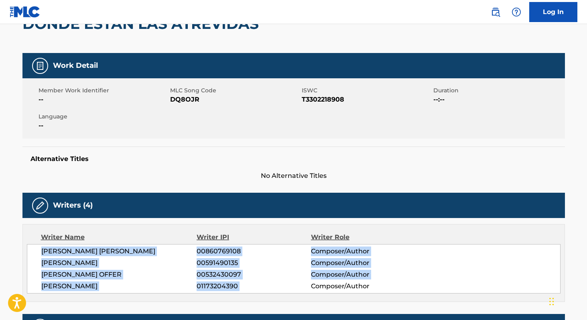
scroll to position [85, 0]
